Goal: Task Accomplishment & Management: Complete application form

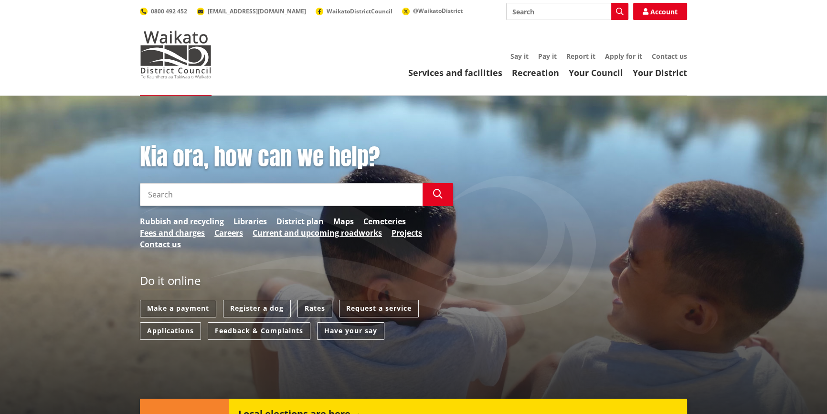
click at [318, 307] on link "Rates" at bounding box center [314, 308] width 35 height 18
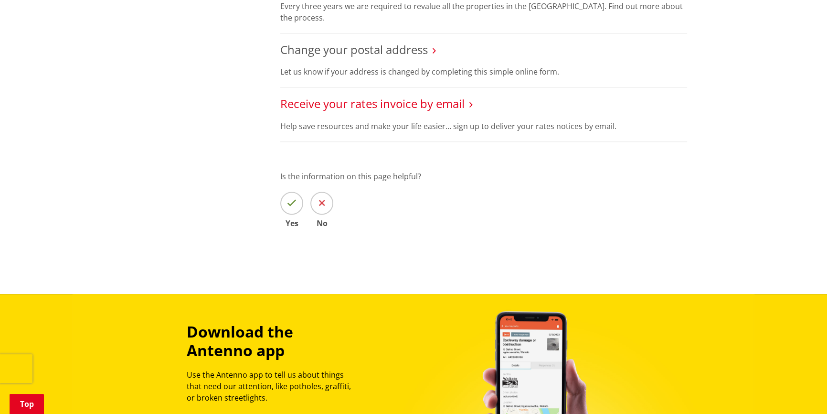
scroll to position [651, 0]
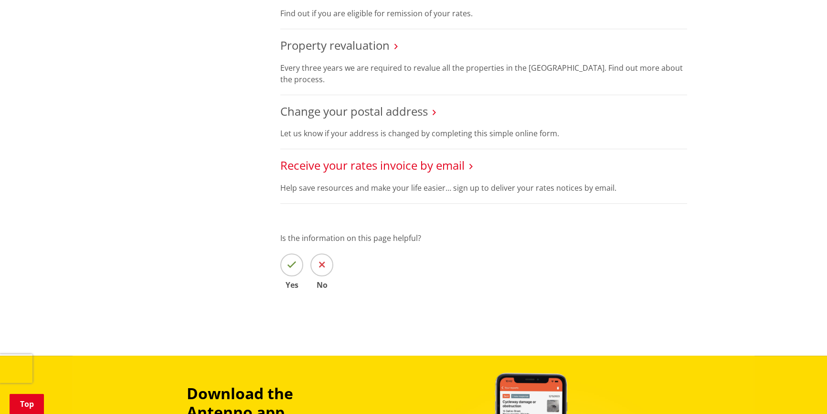
click at [351, 166] on link "Receive your rates invoice by email" at bounding box center [372, 165] width 184 height 16
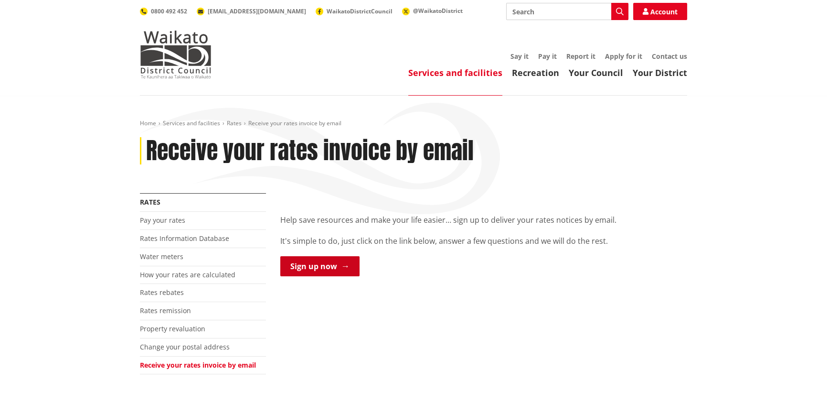
click at [304, 261] on link "Sign up now" at bounding box center [319, 266] width 79 height 20
